Goal: Task Accomplishment & Management: Complete application form

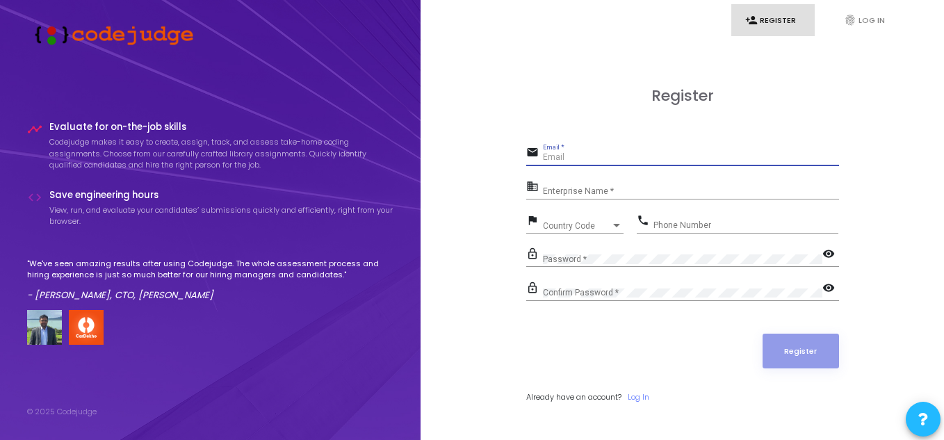
click at [576, 157] on input "Email *" at bounding box center [691, 158] width 296 height 10
type input "[EMAIL_ADDRESS][DOMAIN_NAME]"
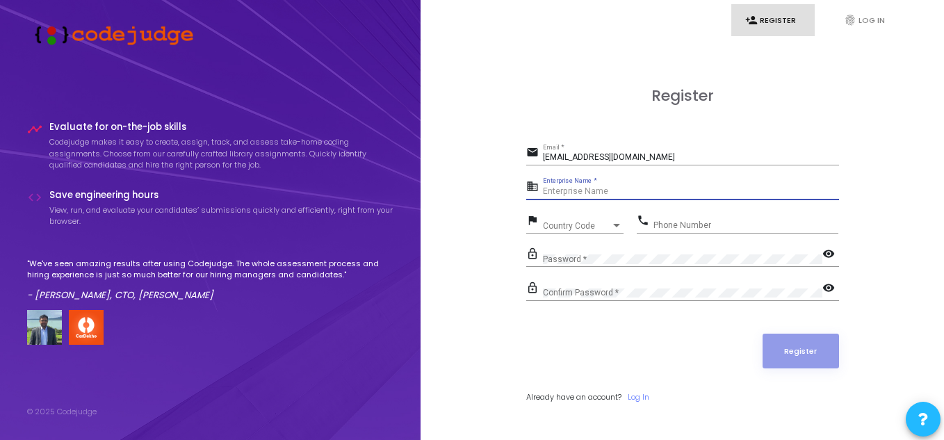
click at [569, 188] on input "Enterprise Name *" at bounding box center [691, 192] width 296 height 10
type input "Payoneer"
click at [563, 225] on span "Country Code" at bounding box center [567, 225] width 49 height 9
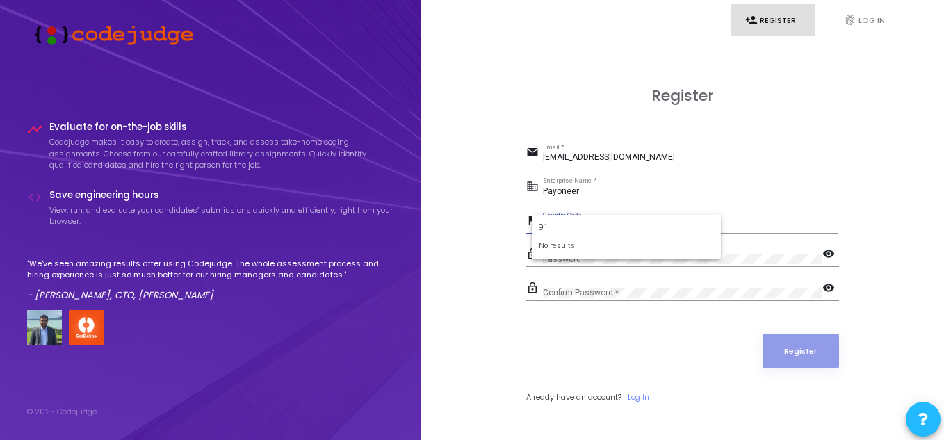
type input "9"
type input "+"
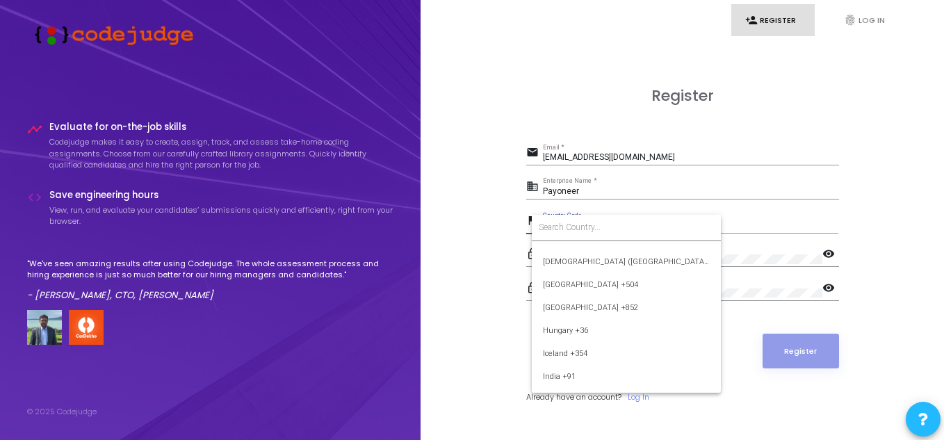
scroll to position [2127, 0]
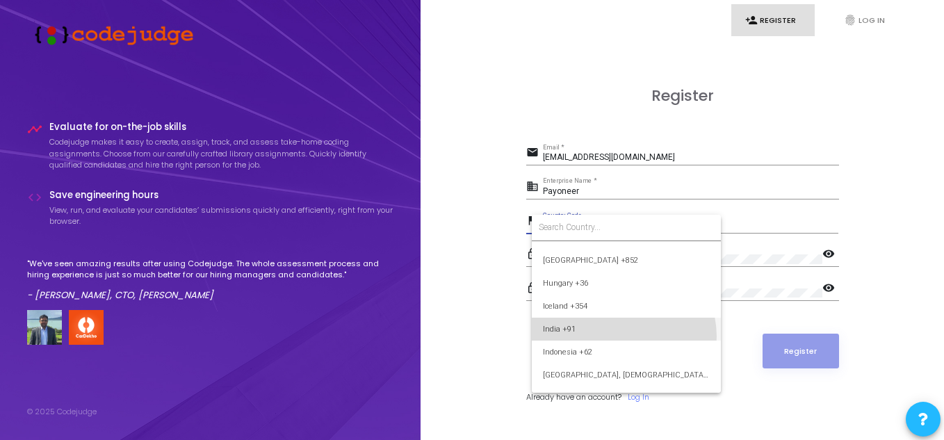
click at [621, 337] on span "India +91" at bounding box center [626, 329] width 167 height 23
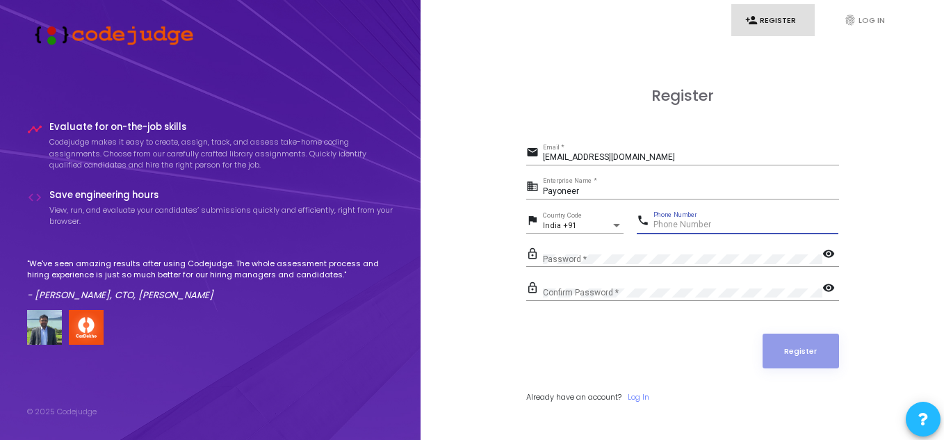
click at [670, 224] on input "Phone Number" at bounding box center [746, 225] width 185 height 10
type input "7981166735"
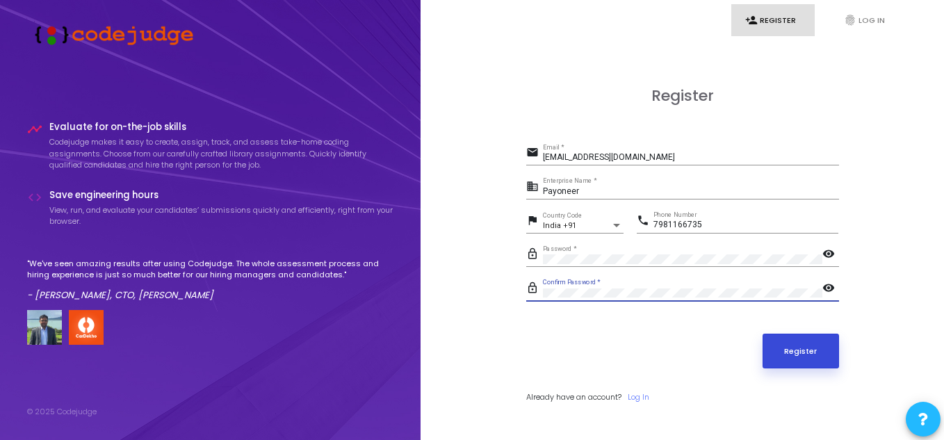
click at [825, 355] on button "Register" at bounding box center [801, 351] width 76 height 35
click at [776, 357] on button "Register" at bounding box center [801, 351] width 76 height 35
